Goal: Information Seeking & Learning: Learn about a topic

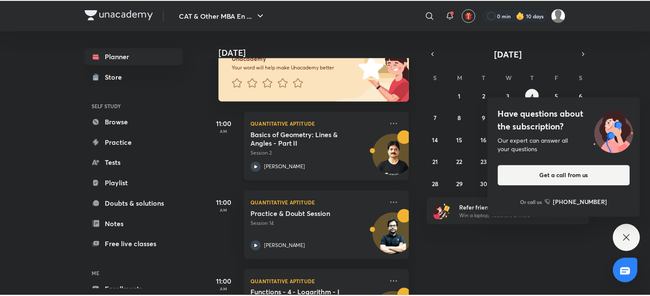
scroll to position [75, 0]
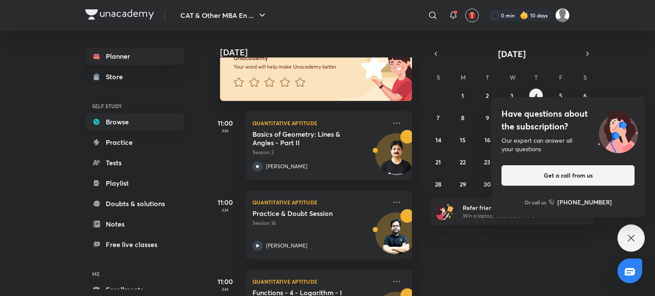
click at [142, 126] on link "Browse" at bounding box center [134, 121] width 99 height 17
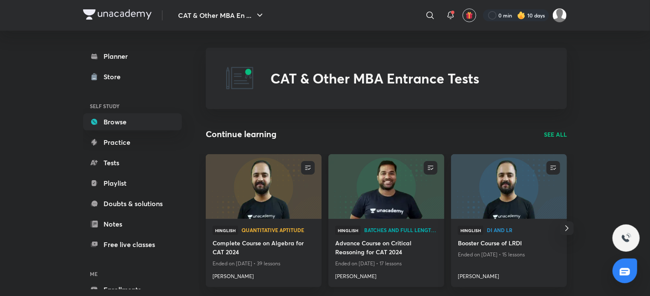
scroll to position [41, 0]
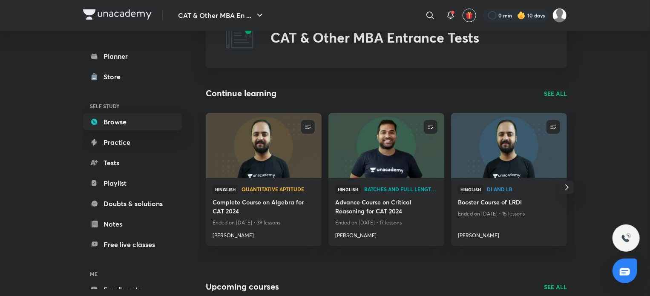
click at [558, 88] on div "Continue learning SEE ALL" at bounding box center [386, 93] width 361 height 13
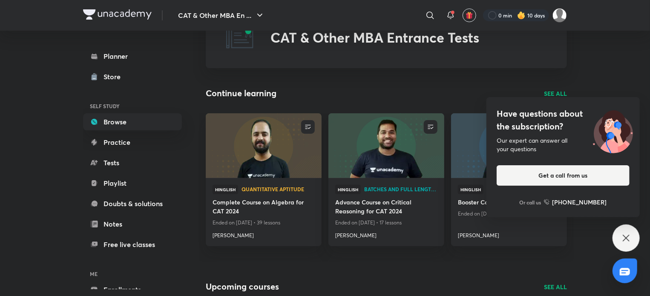
click at [625, 234] on icon at bounding box center [626, 238] width 10 height 10
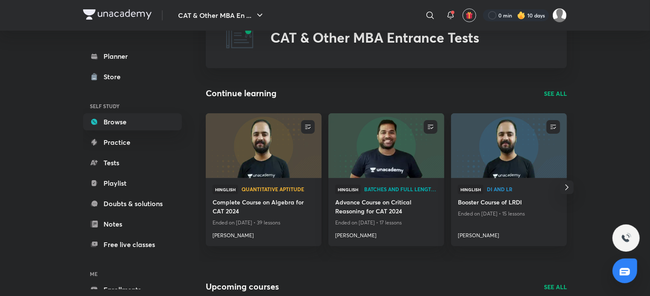
click at [558, 90] on p "SEE ALL" at bounding box center [555, 93] width 23 height 9
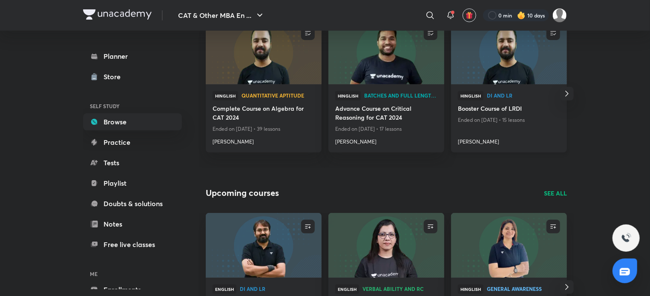
scroll to position [0, 0]
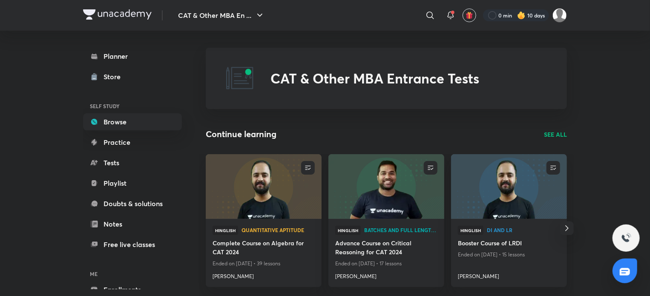
click at [557, 136] on p "SEE ALL" at bounding box center [555, 134] width 23 height 9
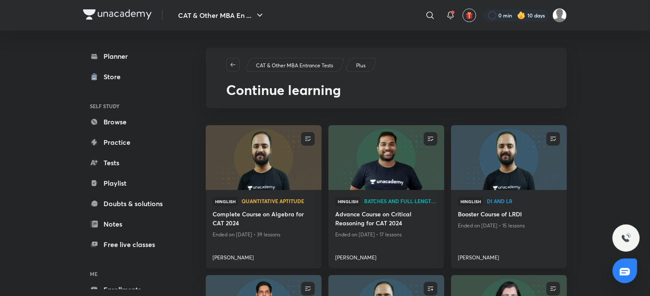
click at [430, 184] on img at bounding box center [386, 158] width 118 height 66
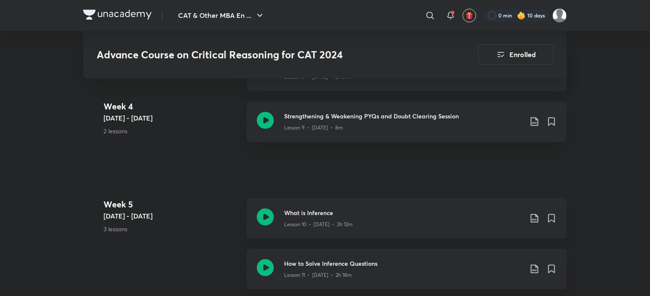
scroll to position [876, 0]
click at [266, 220] on icon at bounding box center [265, 216] width 17 height 17
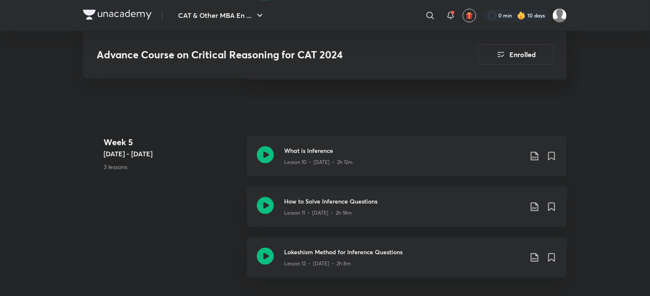
scroll to position [938, 0]
click at [272, 201] on icon at bounding box center [265, 205] width 17 height 17
